Goal: Task Accomplishment & Management: Use online tool/utility

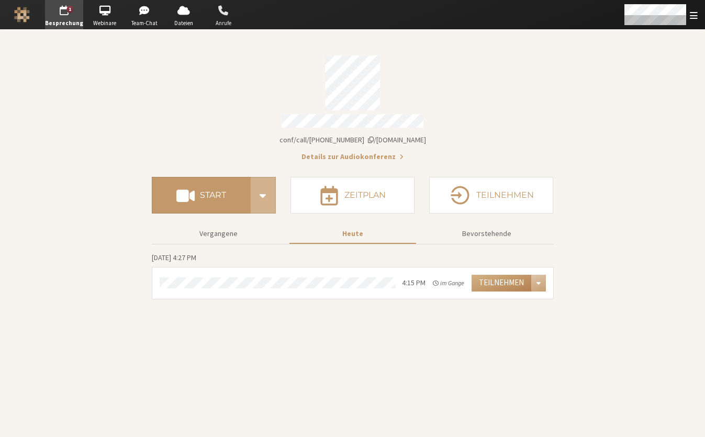
click at [220, 12] on span "button" at bounding box center [223, 10] width 37 height 17
